Goal: Task Accomplishment & Management: Use online tool/utility

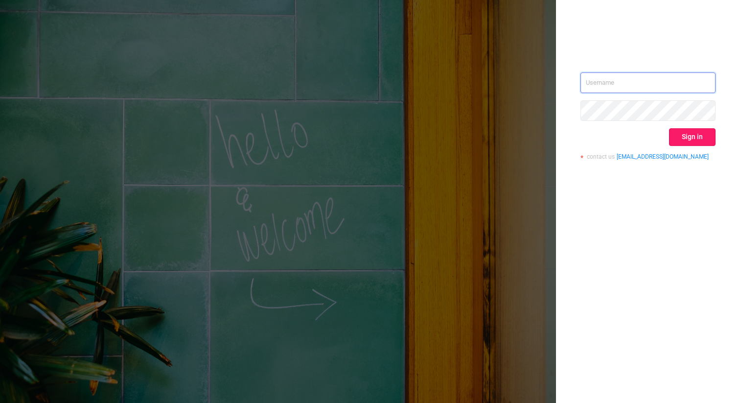
type input "[EMAIL_ADDRESS][DOMAIN_NAME]"
click at [692, 143] on button "Sign in" at bounding box center [692, 137] width 47 height 18
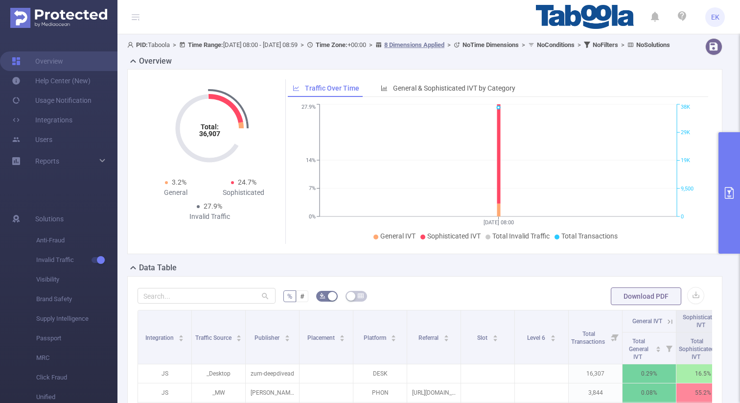
click at [737, 195] on button "primary" at bounding box center [730, 192] width 22 height 121
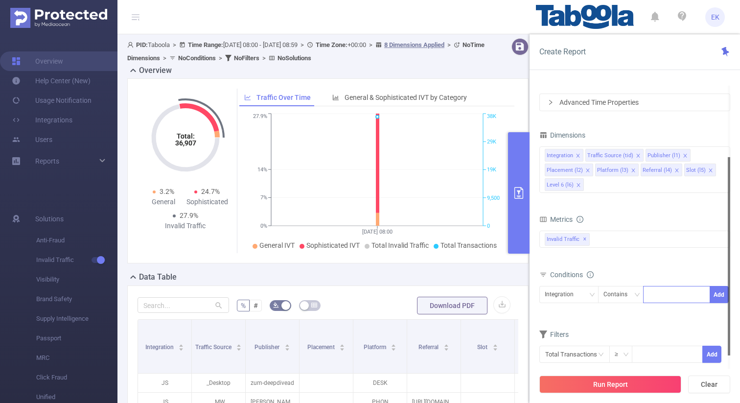
click at [666, 297] on div at bounding box center [677, 294] width 56 height 16
paste input "njschools-aitpune"
type input "njschools-aitpune"
click at [666, 313] on li "njschools-aitpune" at bounding box center [680, 315] width 75 height 16
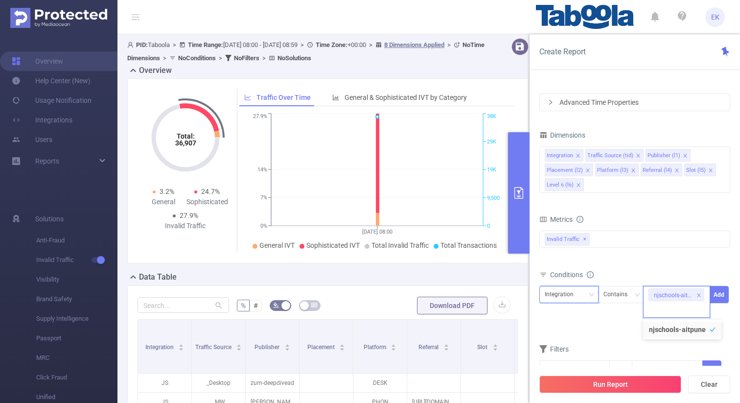
click at [561, 298] on div "Integration" at bounding box center [563, 294] width 36 height 16
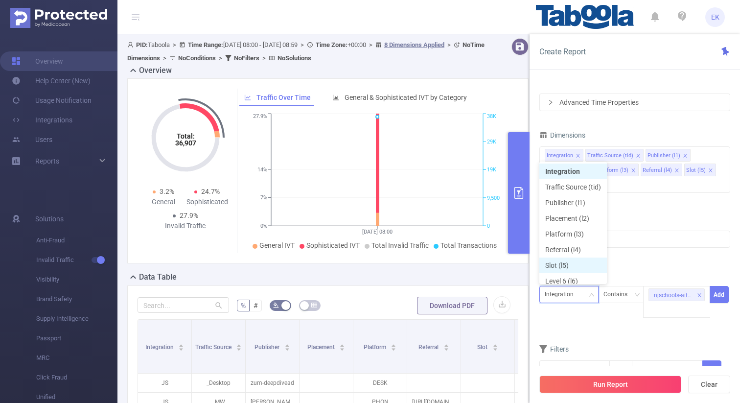
scroll to position [5, 0]
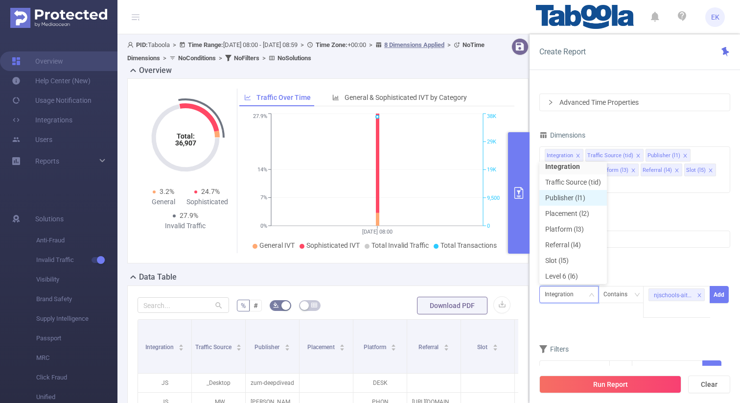
click at [567, 193] on li "Publisher (l1)" at bounding box center [574, 198] width 68 height 16
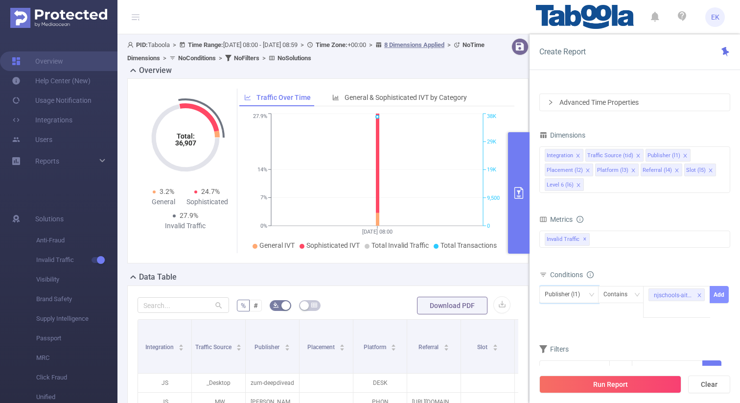
click at [721, 292] on button "Add" at bounding box center [719, 294] width 19 height 17
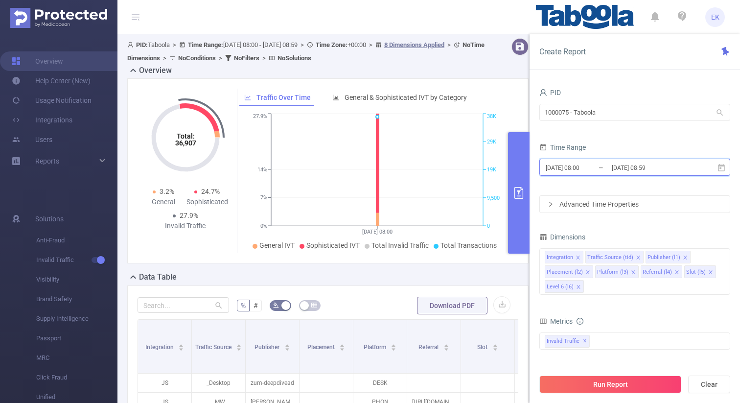
click at [720, 167] on icon at bounding box center [721, 167] width 7 height 7
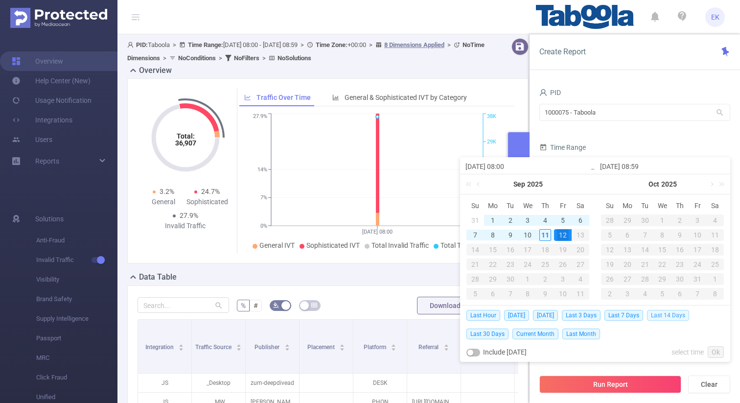
click at [665, 315] on span "Last 14 Days" at bounding box center [668, 315] width 42 height 11
type input "[DATE] 00:00"
type input "[DATE] 23:59"
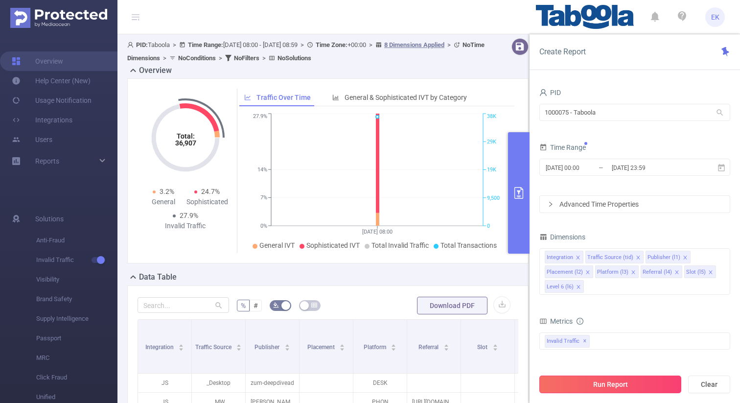
click at [613, 385] on button "Run Report" at bounding box center [611, 385] width 142 height 18
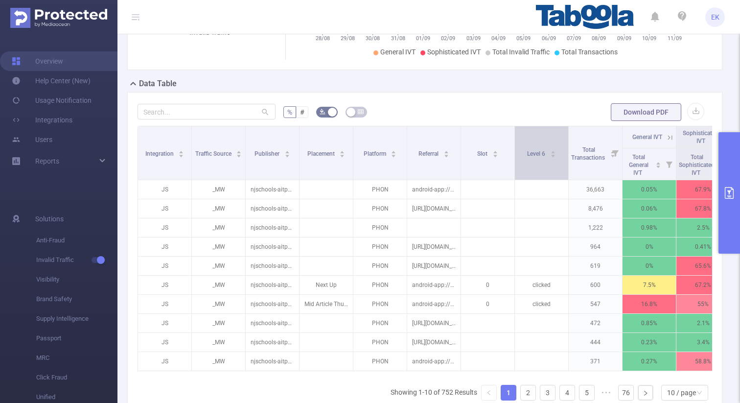
scroll to position [205, 0]
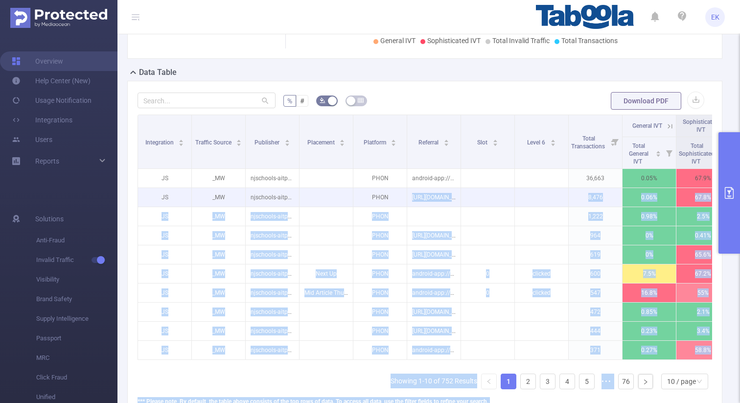
drag, startPoint x: 338, startPoint y: 196, endPoint x: 415, endPoint y: 204, distance: 77.3
click at [412, 204] on body "EK Overview Help Center (New) Usage Notification Integrations Users Reports Sol…" at bounding box center [370, 201] width 740 height 403
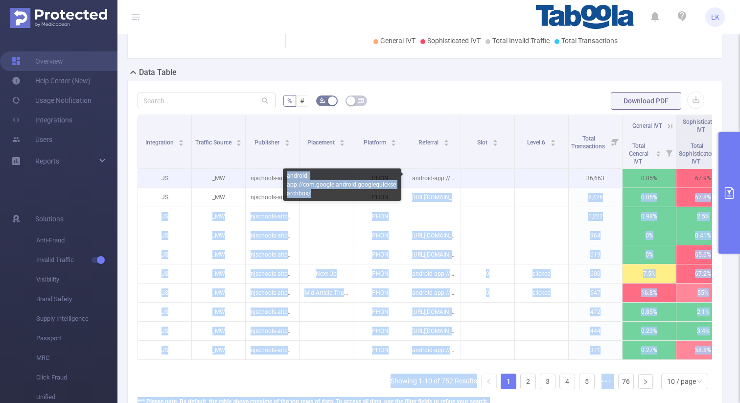
click at [436, 176] on p "android-app://com.google.android.googlequicksearchbox/" at bounding box center [433, 178] width 53 height 19
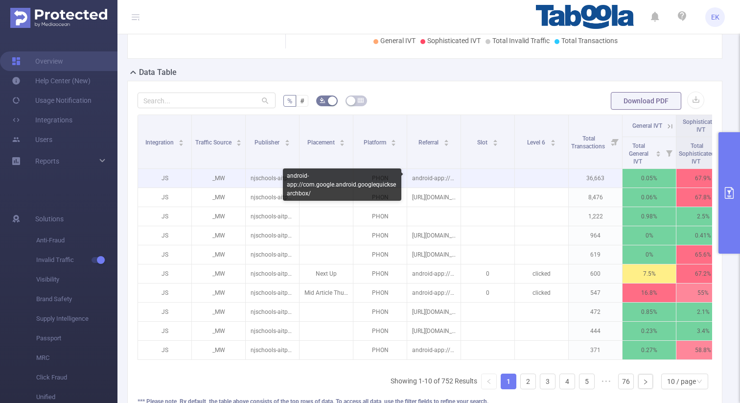
click at [436, 176] on p "android-app://com.google.android.googlequicksearchbox/" at bounding box center [433, 178] width 53 height 19
copy p "android-app://com.google.android.googlequicksearchbox/"
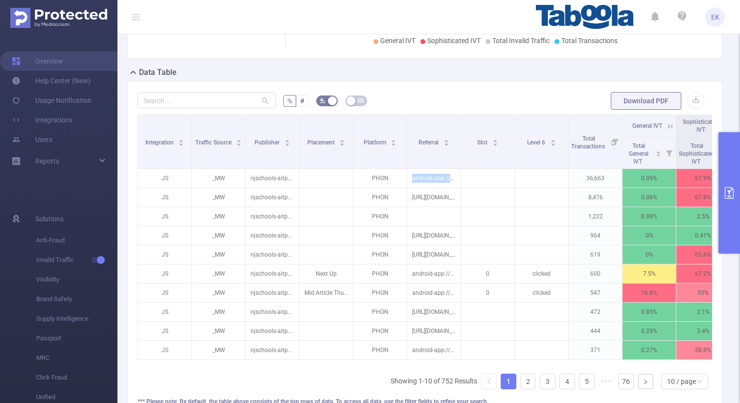
click at [724, 189] on icon "primary" at bounding box center [730, 193] width 12 height 12
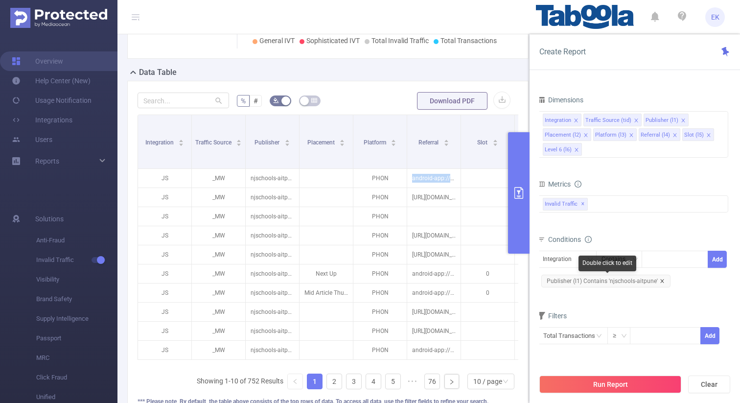
click at [661, 281] on icon "icon: close" at bounding box center [662, 281] width 5 height 5
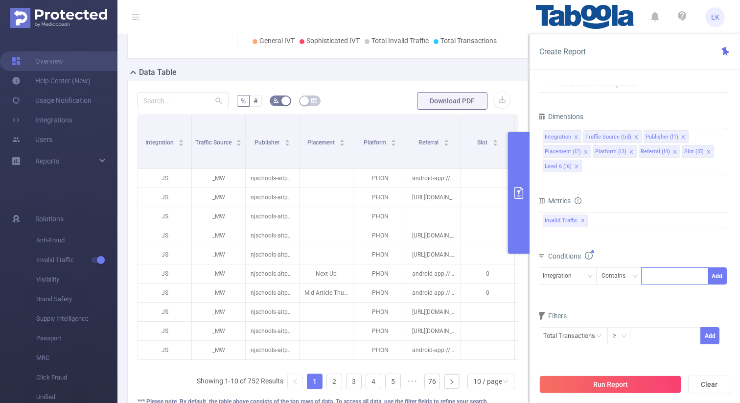
click at [660, 276] on div at bounding box center [675, 276] width 56 height 16
paste input "one50am-publisher"
type input "one50am-publisher"
click at [579, 282] on div "Integration" at bounding box center [567, 276] width 48 height 16
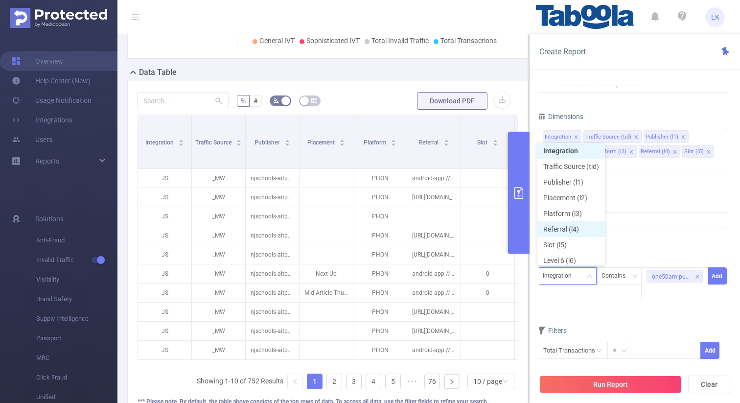
scroll to position [5, 0]
click at [568, 172] on li "Publisher (l1)" at bounding box center [572, 179] width 68 height 16
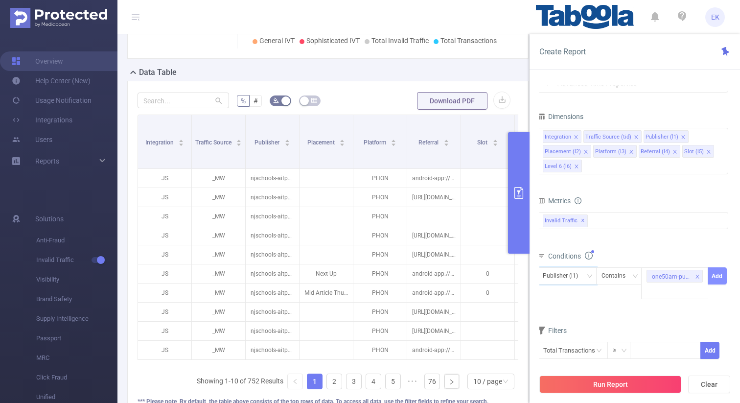
click at [715, 274] on button "Add" at bounding box center [717, 275] width 19 height 17
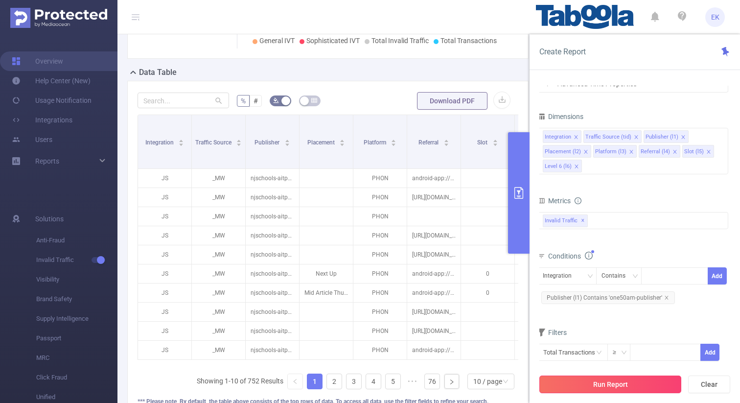
click at [639, 384] on button "Run Report" at bounding box center [611, 385] width 142 height 18
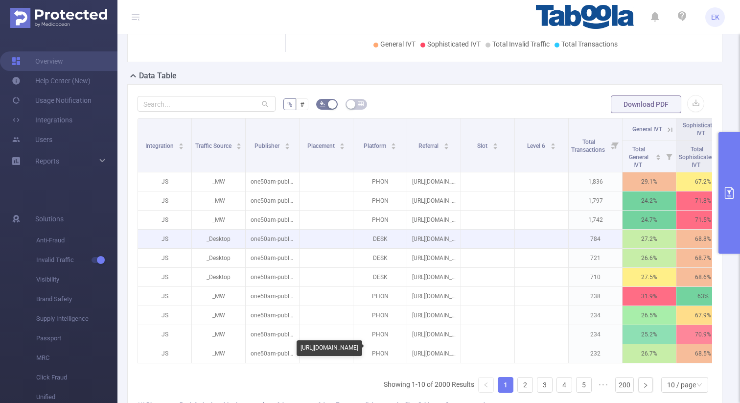
scroll to position [205, 0]
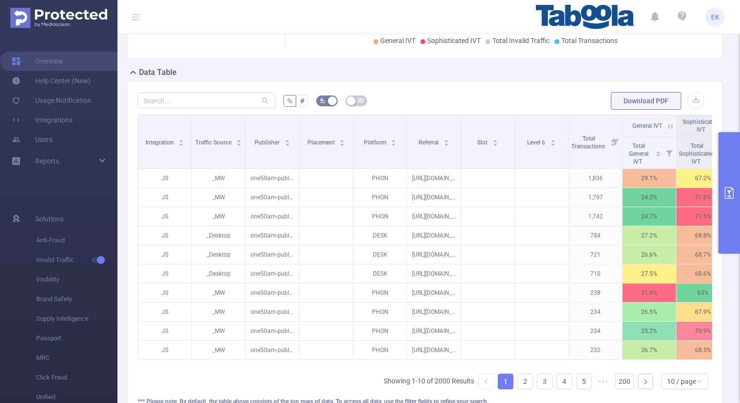
click at [740, 168] on button "primary" at bounding box center [730, 192] width 22 height 121
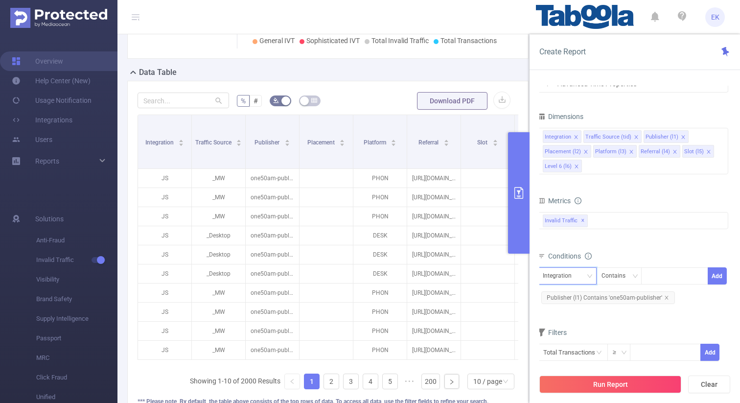
click at [574, 275] on div "Integration" at bounding box center [561, 276] width 36 height 16
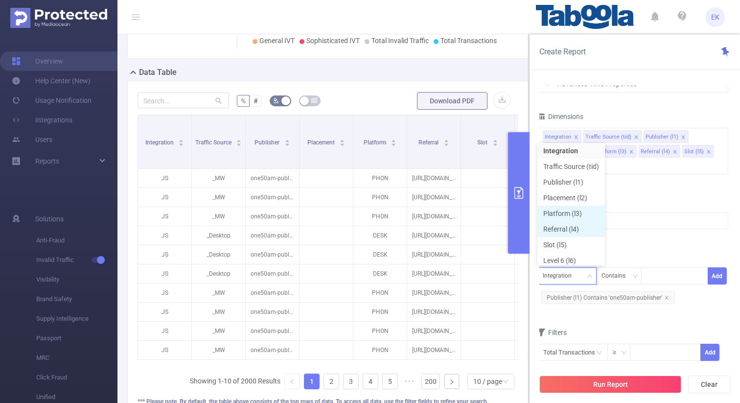
scroll to position [5, 0]
click at [572, 180] on li "Publisher (l1)" at bounding box center [572, 179] width 68 height 16
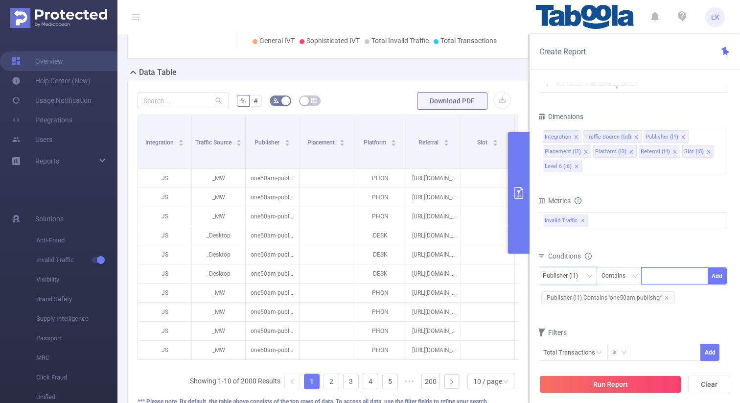
click at [672, 275] on div at bounding box center [675, 276] width 56 height 16
paste input "njschools-aitpune"
type input "njschools-aitpune"
click at [717, 278] on button "Add" at bounding box center [717, 275] width 19 height 17
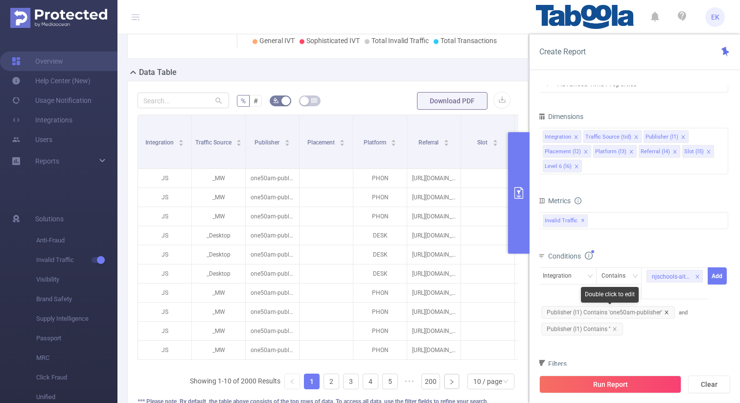
click at [666, 310] on icon "icon: close" at bounding box center [666, 312] width 5 height 5
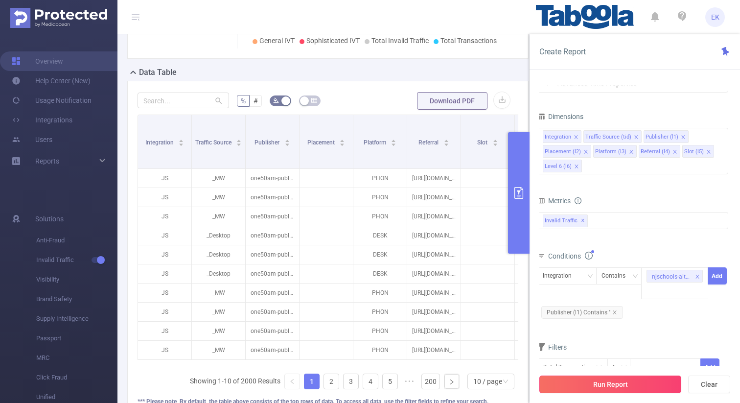
click at [629, 385] on button "Run Report" at bounding box center [611, 385] width 142 height 18
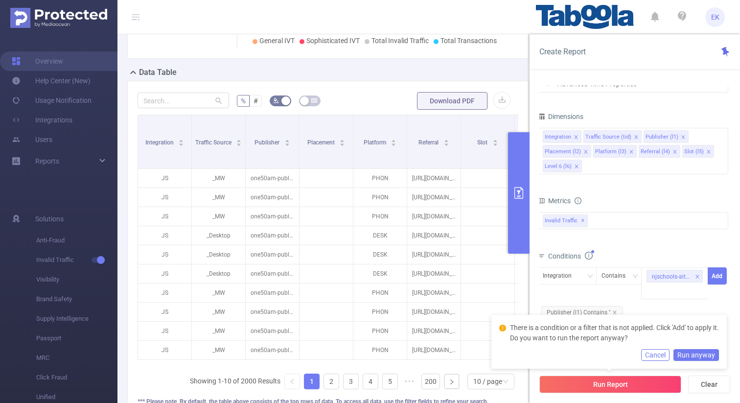
click at [699, 354] on button "Run anyway" at bounding box center [697, 355] width 46 height 12
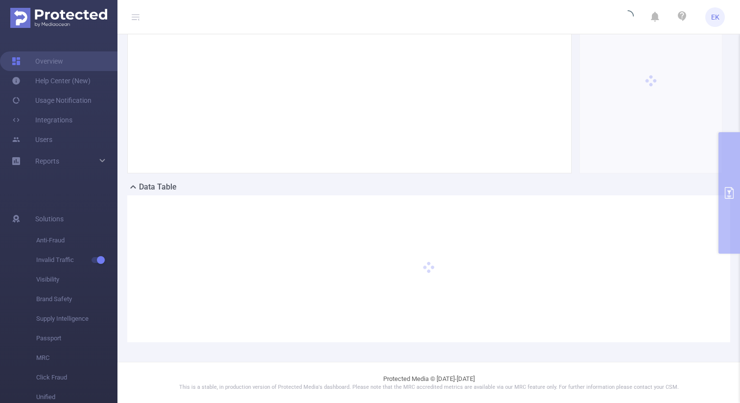
click at [738, 186] on div "PID: Taboola > Time Range: [DATE] 00:00 - [DATE] 23:59 > Time Zone: +00:00 > 8 …" at bounding box center [429, 153] width 623 height 418
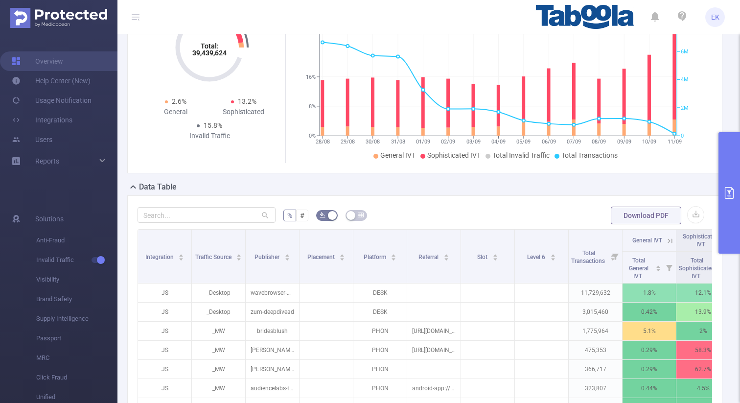
click at [731, 196] on icon "primary" at bounding box center [730, 193] width 12 height 12
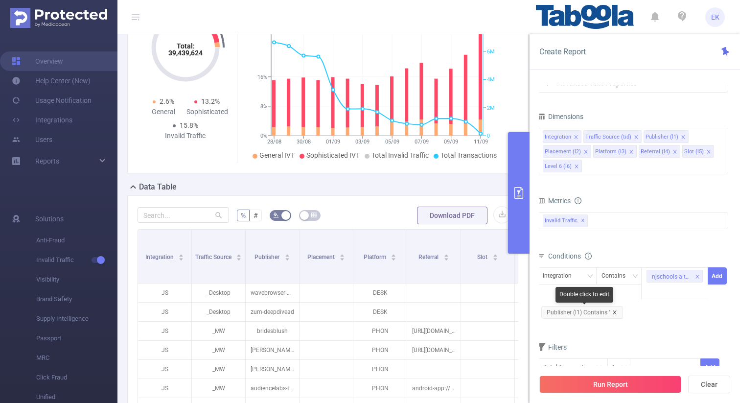
click at [613, 312] on icon "icon: close" at bounding box center [615, 312] width 5 height 5
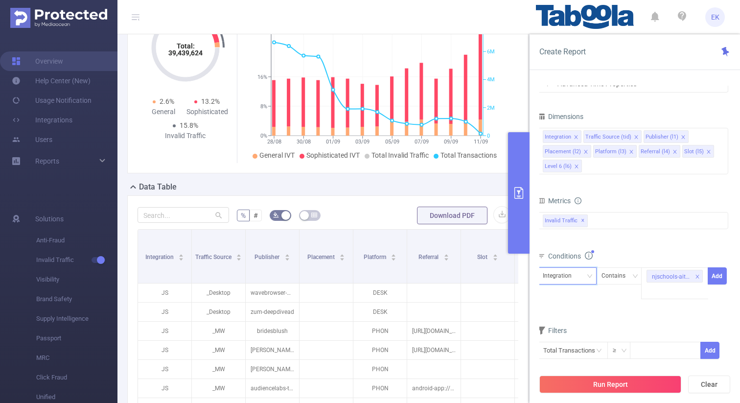
click at [586, 278] on div "Integration" at bounding box center [567, 276] width 48 height 16
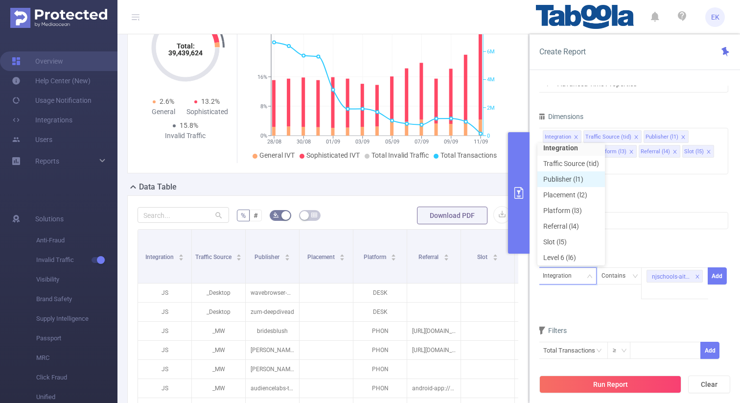
click at [571, 182] on li "Publisher (l1)" at bounding box center [572, 179] width 68 height 16
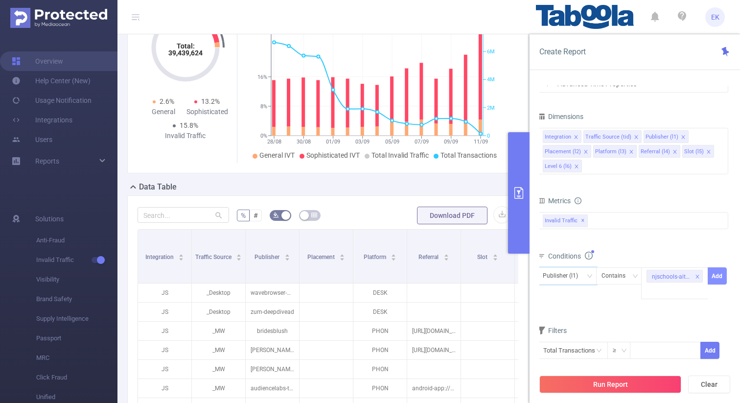
click at [715, 277] on button "Add" at bounding box center [717, 275] width 19 height 17
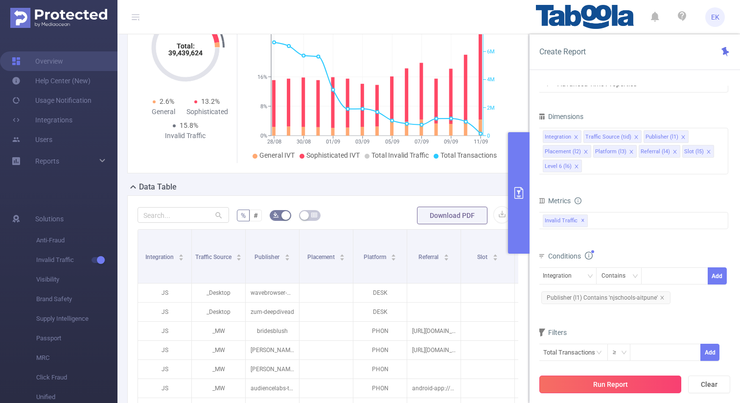
click at [620, 389] on button "Run Report" at bounding box center [611, 385] width 142 height 18
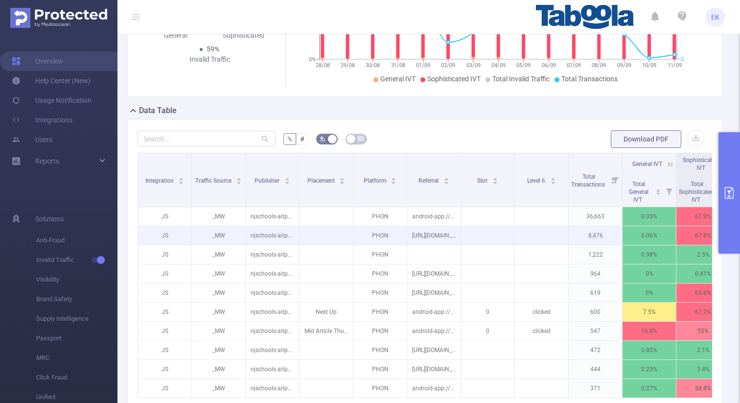
scroll to position [164, 0]
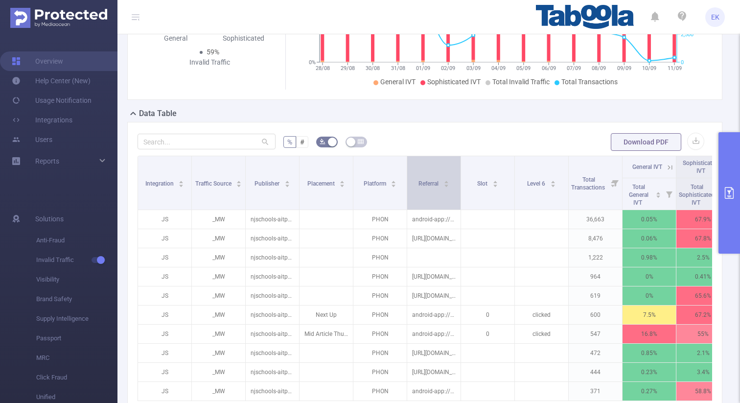
click at [440, 182] on span "Referral" at bounding box center [430, 183] width 22 height 7
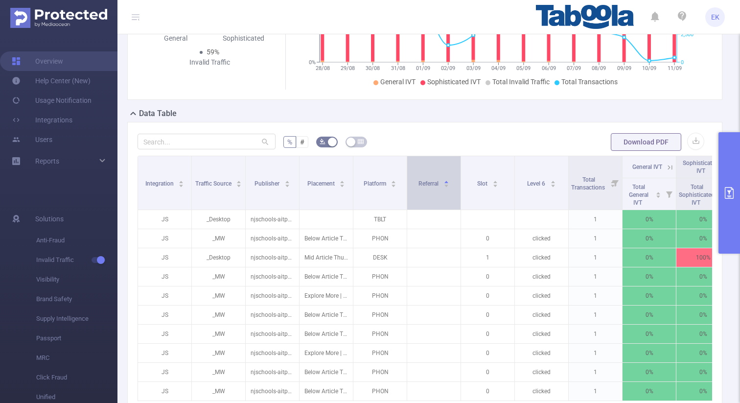
click at [440, 182] on span "Referral" at bounding box center [430, 183] width 22 height 7
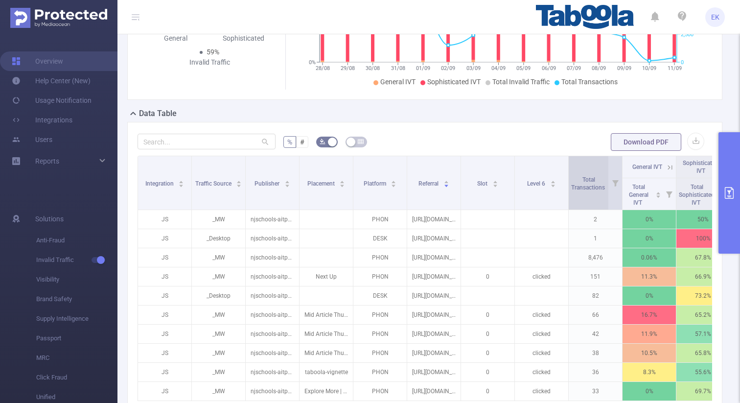
click at [596, 188] on span "Total Transactions" at bounding box center [588, 183] width 35 height 15
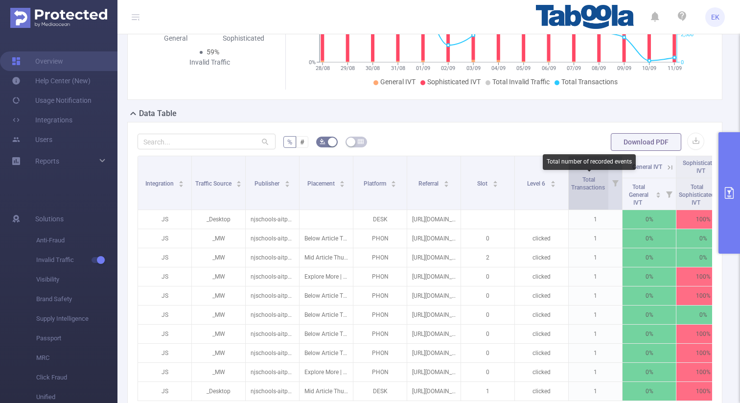
click at [596, 188] on span "Total Transactions" at bounding box center [588, 183] width 35 height 15
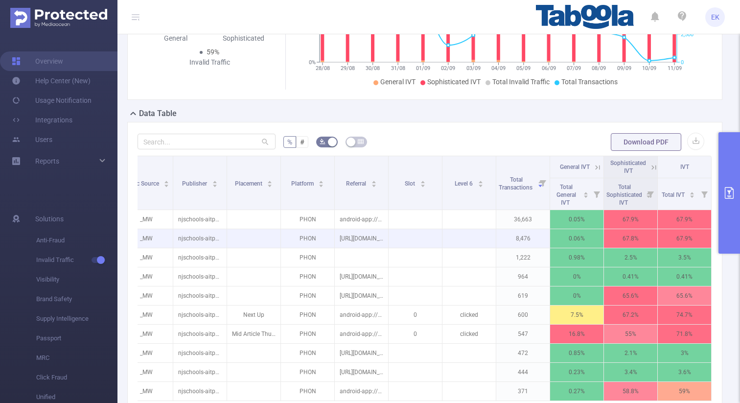
scroll to position [0, 74]
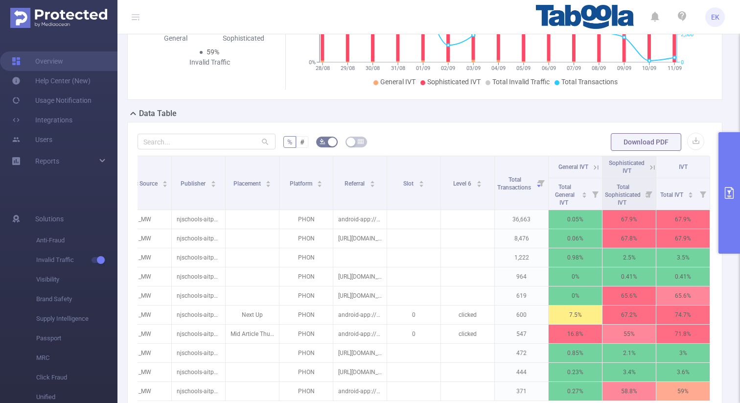
click at [650, 165] on icon at bounding box center [652, 167] width 9 height 9
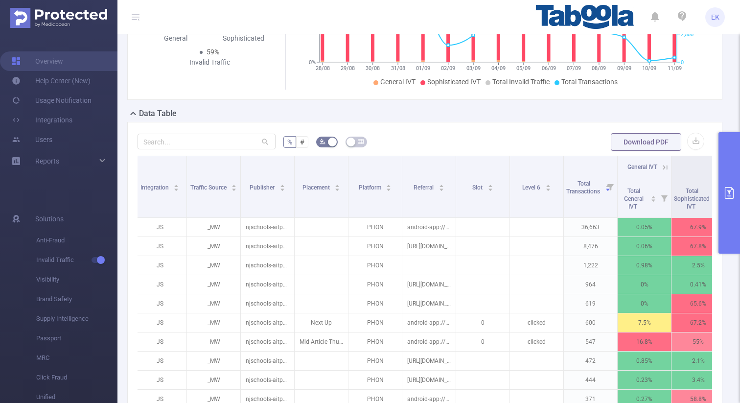
scroll to position [0, 0]
